Goal: Entertainment & Leisure: Browse casually

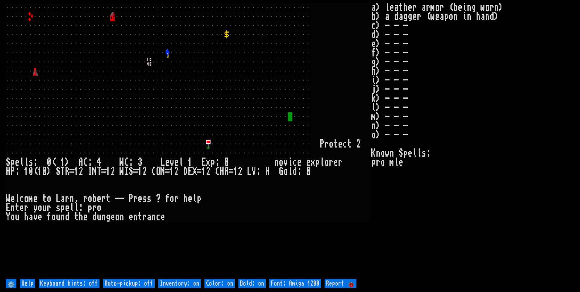
click at [138, 284] on off "Auto-pickup: off" at bounding box center [129, 283] width 52 height 9
type off "Auto-pickup: on"
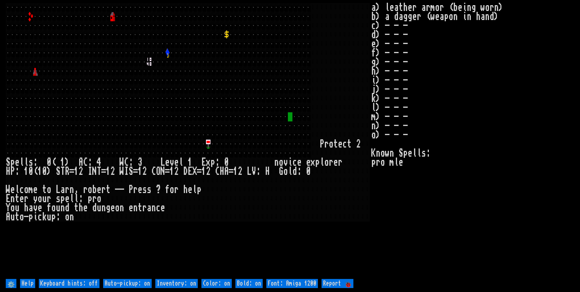
click at [174, 282] on on "Inventory: on" at bounding box center [176, 283] width 43 height 9
type on "Inventory: off"
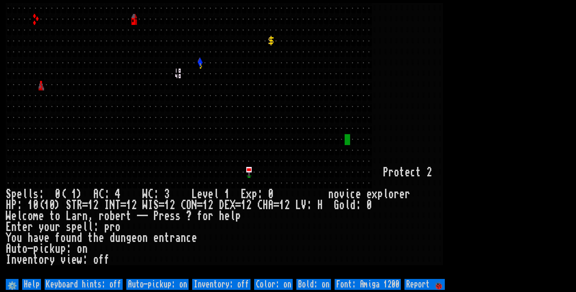
click at [501, 78] on larn at bounding box center [288, 140] width 564 height 274
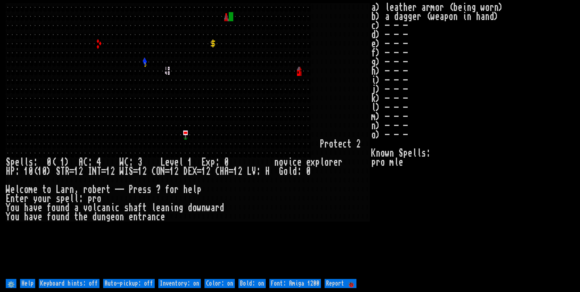
drag, startPoint x: 142, startPoint y: 285, endPoint x: 163, endPoint y: 285, distance: 20.3
click at [145, 284] on off "Auto-pickup: off" at bounding box center [129, 283] width 52 height 9
type off "Auto-pickup: on"
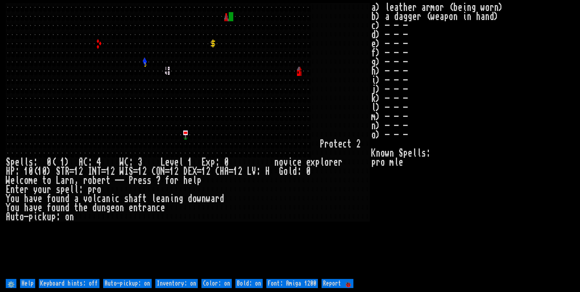
click at [172, 284] on on "Inventory: on" at bounding box center [176, 283] width 43 height 9
type on "Inventory: off"
